Goal: Task Accomplishment & Management: Use online tool/utility

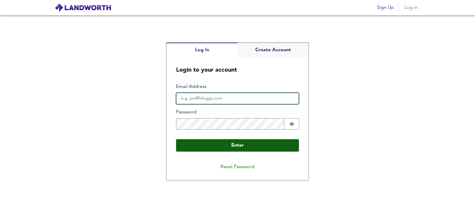
type input "[PERSON_NAME][EMAIL_ADDRESS][DOMAIN_NAME]"
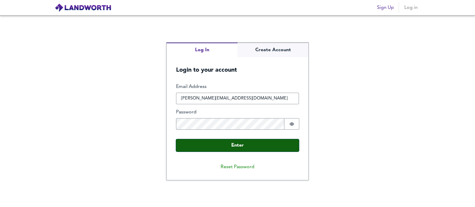
click at [249, 141] on button "Enter" at bounding box center [237, 145] width 123 height 12
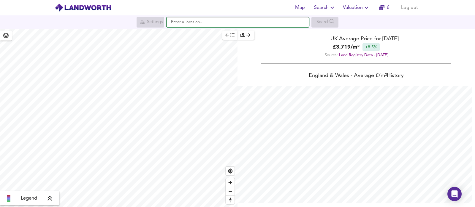
scroll to position [207, 474]
click at [181, 22] on input "text" at bounding box center [237, 22] width 142 height 10
paste input "M44 6BT"
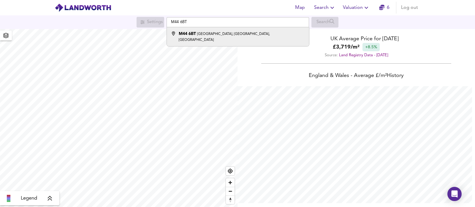
click at [239, 35] on small "[GEOGRAPHIC_DATA], [GEOGRAPHIC_DATA], [GEOGRAPHIC_DATA]" at bounding box center [224, 36] width 91 height 9
type input "[STREET_ADDRESS]"
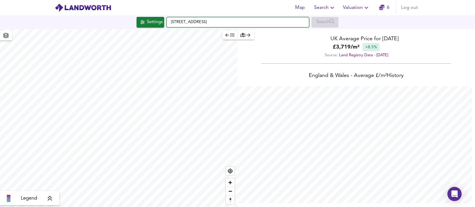
click at [171, 22] on input "[STREET_ADDRESS]" at bounding box center [237, 22] width 142 height 10
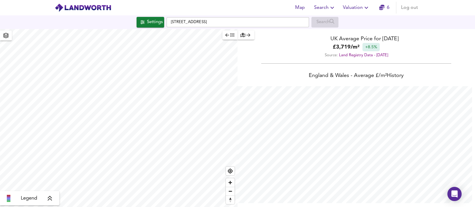
checkbox input "false"
checkbox input "true"
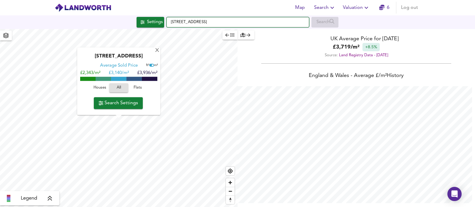
click at [172, 23] on input "[STREET_ADDRESS]" at bounding box center [237, 22] width 142 height 10
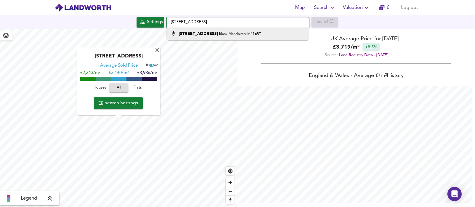
type input "[STREET_ADDRESS]"
click at [222, 33] on small "Irlam, Manchester M44 6BT" at bounding box center [240, 34] width 42 height 4
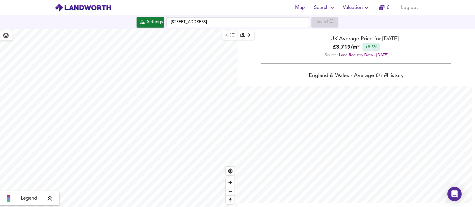
click at [360, 8] on span "Valuation" at bounding box center [356, 8] width 27 height 8
click at [349, 21] on li "New Valuation Report" at bounding box center [356, 21] width 71 height 11
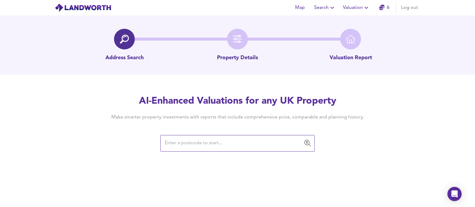
click at [201, 146] on input "text" at bounding box center [233, 143] width 140 height 11
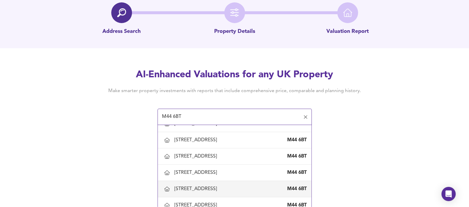
scroll to position [27, 0]
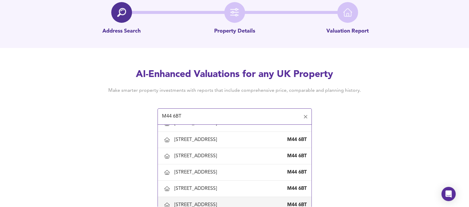
click at [219, 202] on div "[STREET_ADDRESS]" at bounding box center [196, 205] width 45 height 7
type input "[STREET_ADDRESS]"
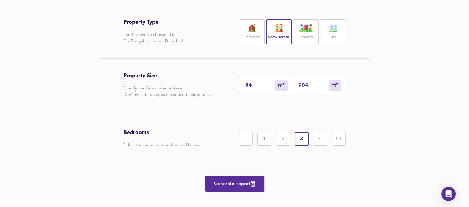
scroll to position [132, 0]
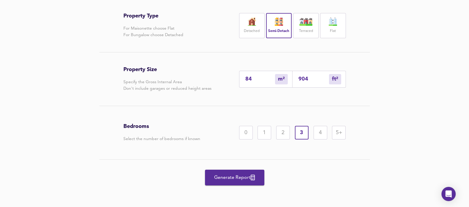
click at [228, 177] on span "Generate Report" at bounding box center [234, 178] width 47 height 8
